Goal: Task Accomplishment & Management: Manage account settings

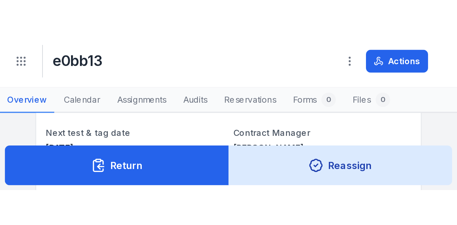
scroll to position [107, 0]
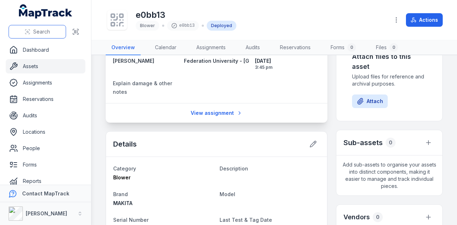
click at [26, 34] on icon at bounding box center [28, 32] width 6 height 6
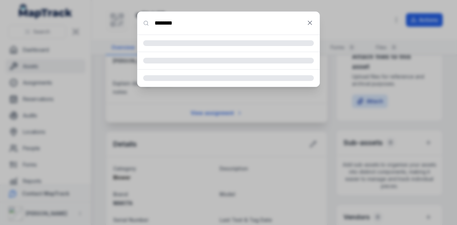
type input "********"
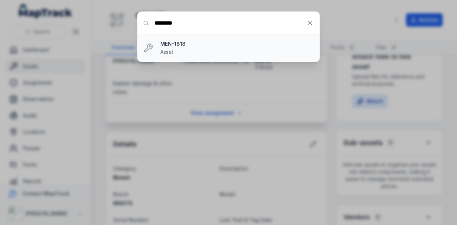
click at [193, 51] on div "MEN-1818 Asset" at bounding box center [237, 48] width 154 height 16
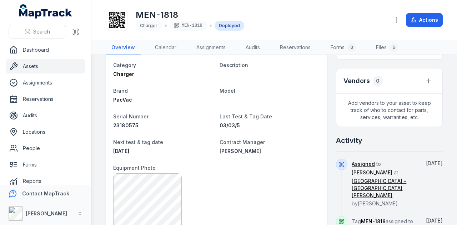
scroll to position [214, 0]
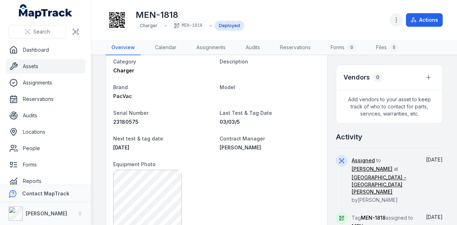
click at [399, 22] on icon "button" at bounding box center [396, 19] width 7 height 7
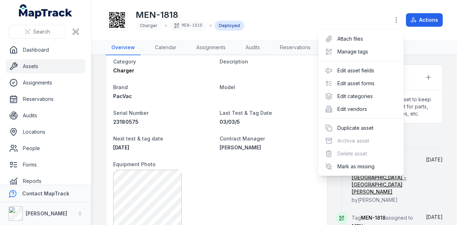
click at [310, 19] on div "MEN-1818 Charger MEN-1818 Deployed Actions" at bounding box center [274, 20] width 337 height 34
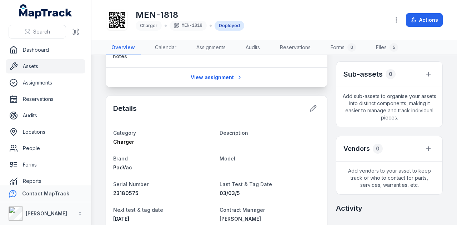
scroll to position [143, 0]
click at [313, 103] on button at bounding box center [313, 109] width 14 height 14
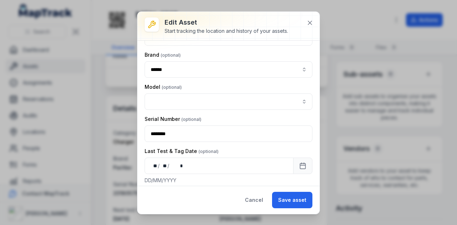
scroll to position [107, 0]
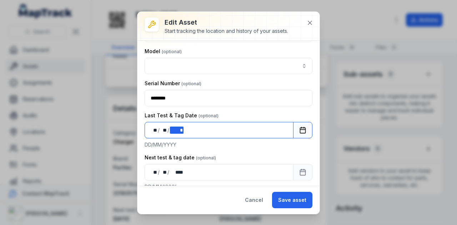
click at [180, 129] on div "**** *" at bounding box center [176, 130] width 13 height 7
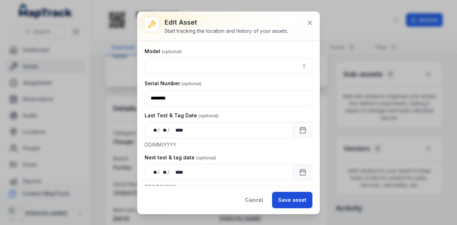
click at [297, 200] on button "Save asset" at bounding box center [292, 200] width 40 height 16
